Goal: Obtain resource: Download file/media

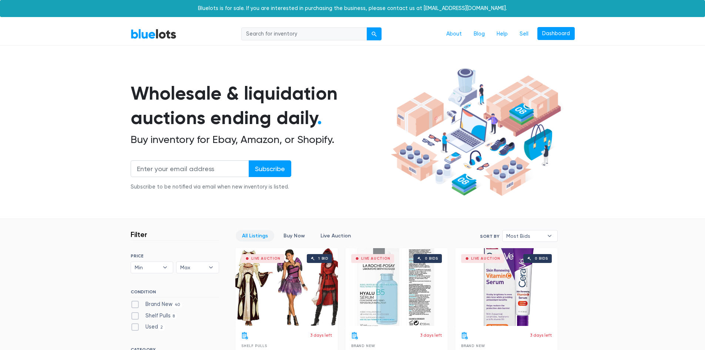
scroll to position [1605, 0]
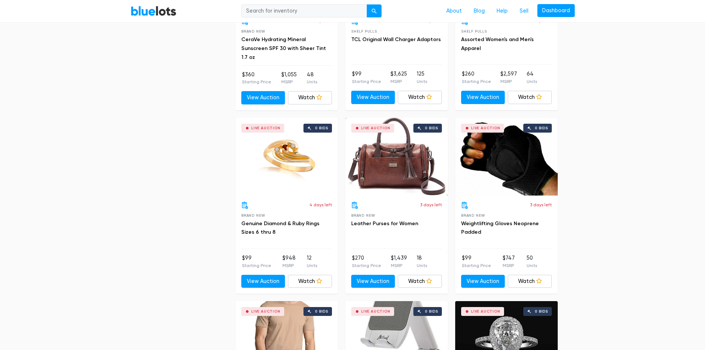
click at [404, 164] on div "Live Auction 0 bids" at bounding box center [397, 157] width 103 height 78
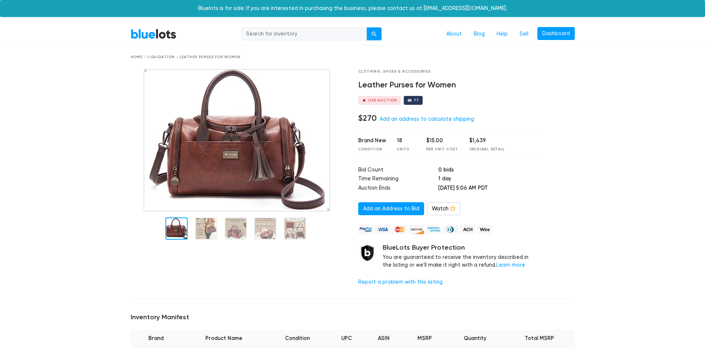
click at [373, 99] on div "Live Auction" at bounding box center [382, 101] width 29 height 4
click at [372, 101] on div "Live Auction" at bounding box center [382, 101] width 29 height 4
click at [380, 100] on div "Live Auction" at bounding box center [382, 101] width 29 height 4
click at [277, 126] on img at bounding box center [237, 140] width 187 height 143
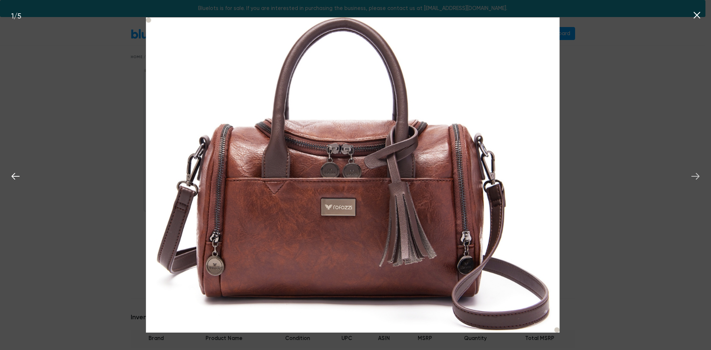
click at [693, 178] on icon at bounding box center [695, 176] width 11 height 11
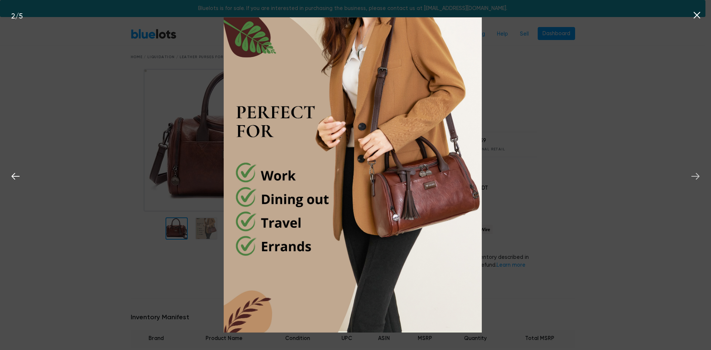
click at [693, 178] on icon at bounding box center [695, 176] width 11 height 11
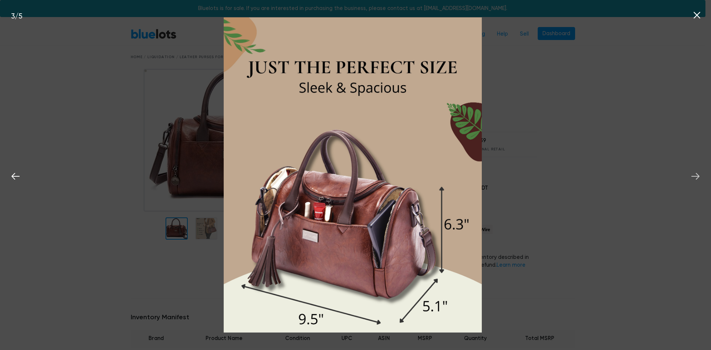
click at [693, 178] on icon at bounding box center [695, 176] width 11 height 11
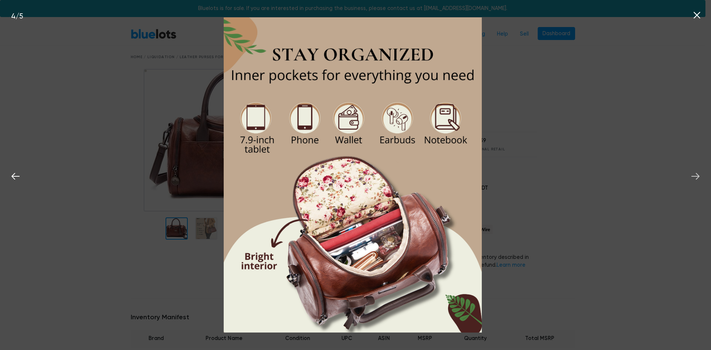
click at [692, 178] on icon at bounding box center [695, 176] width 11 height 11
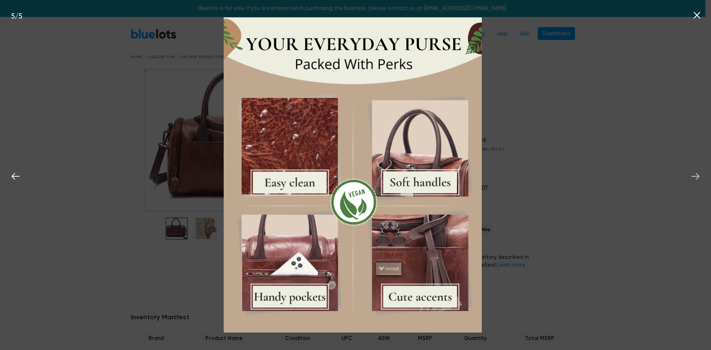
click at [692, 178] on icon at bounding box center [695, 176] width 11 height 11
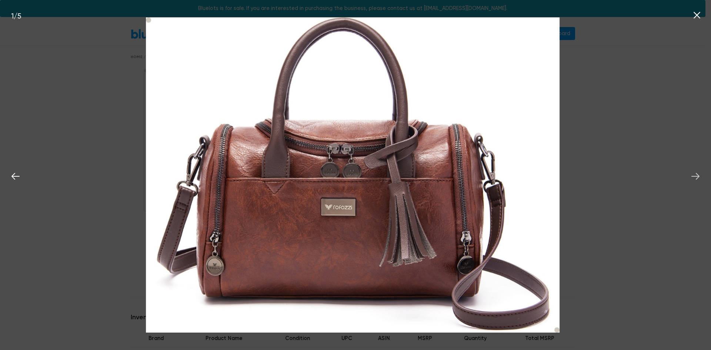
click at [692, 178] on icon at bounding box center [695, 176] width 11 height 11
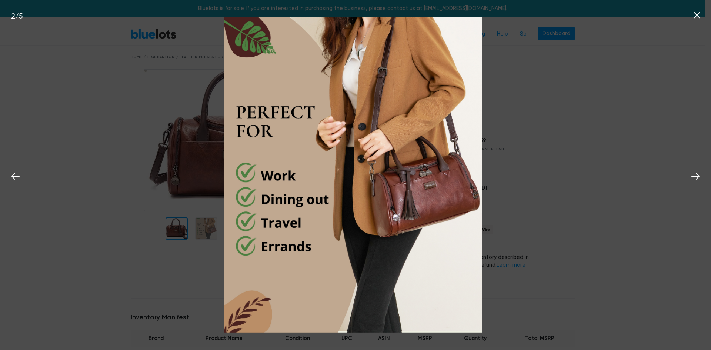
click at [695, 13] on icon at bounding box center [697, 15] width 7 height 7
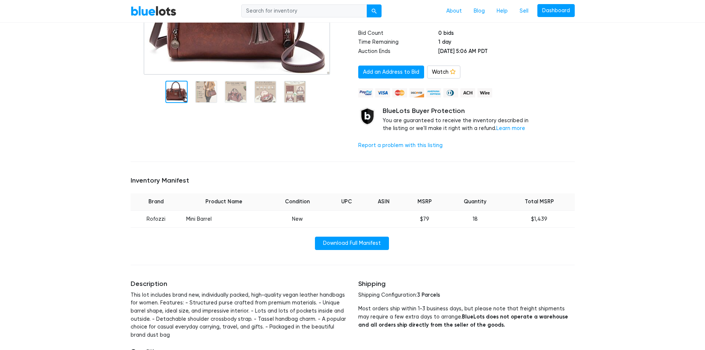
scroll to position [123, 0]
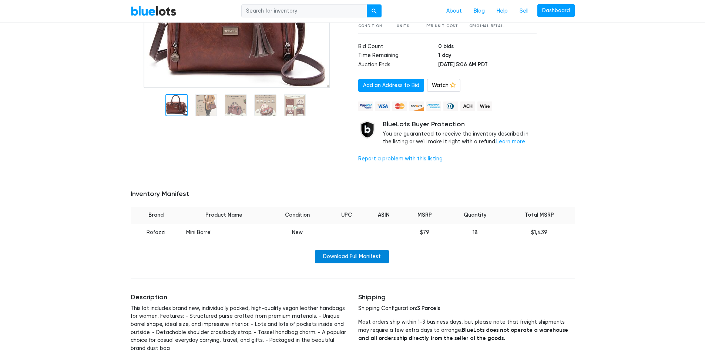
click at [348, 256] on link "Download Full Manifest" at bounding box center [352, 256] width 74 height 13
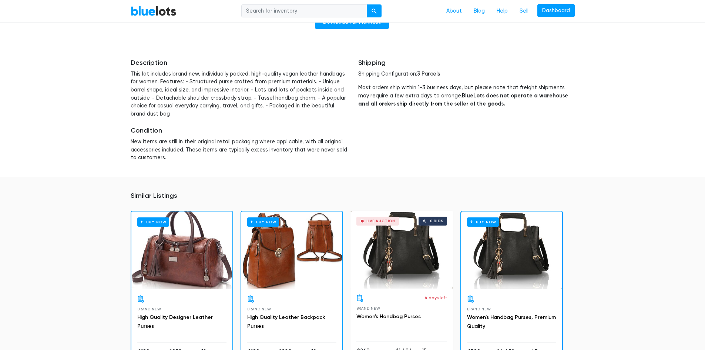
scroll to position [370, 0]
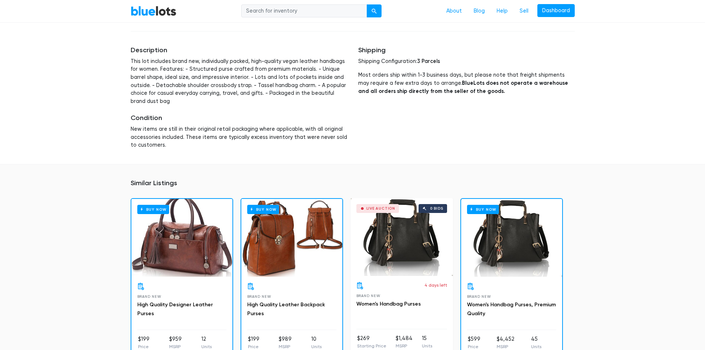
click at [404, 238] on div "Live Auction 0 bids" at bounding box center [402, 237] width 103 height 78
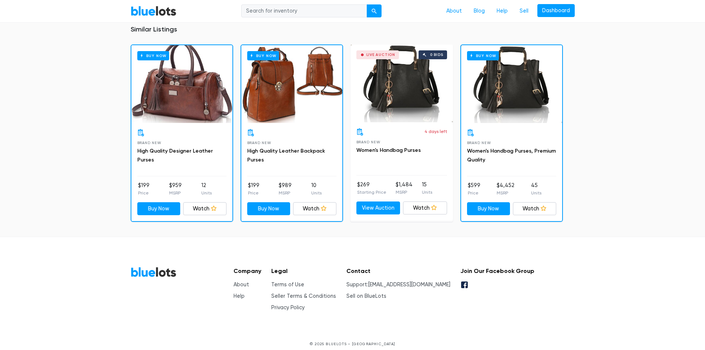
scroll to position [0, 0]
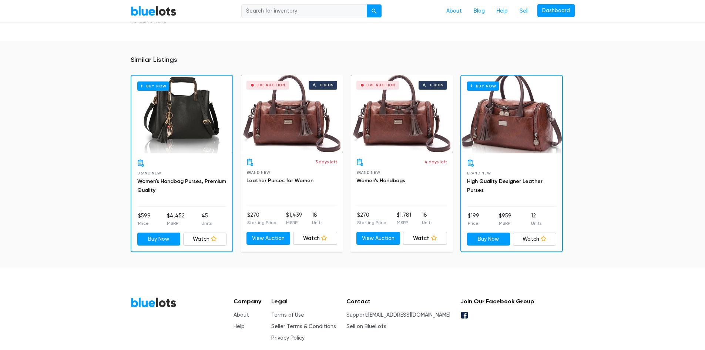
scroll to position [532, 0]
